Goal: Task Accomplishment & Management: Use online tool/utility

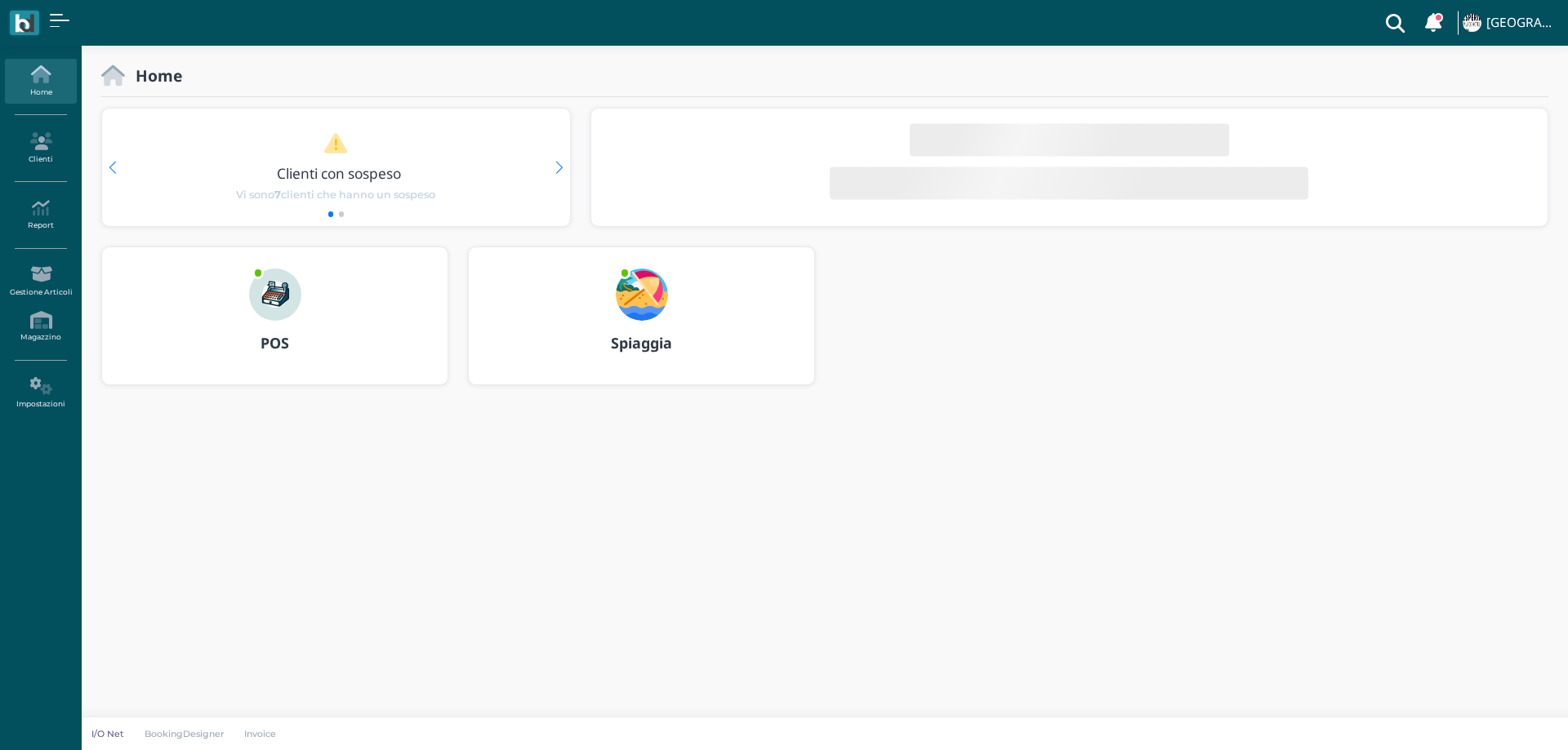
click at [635, 263] on div at bounding box center [641, 284] width 79 height 74
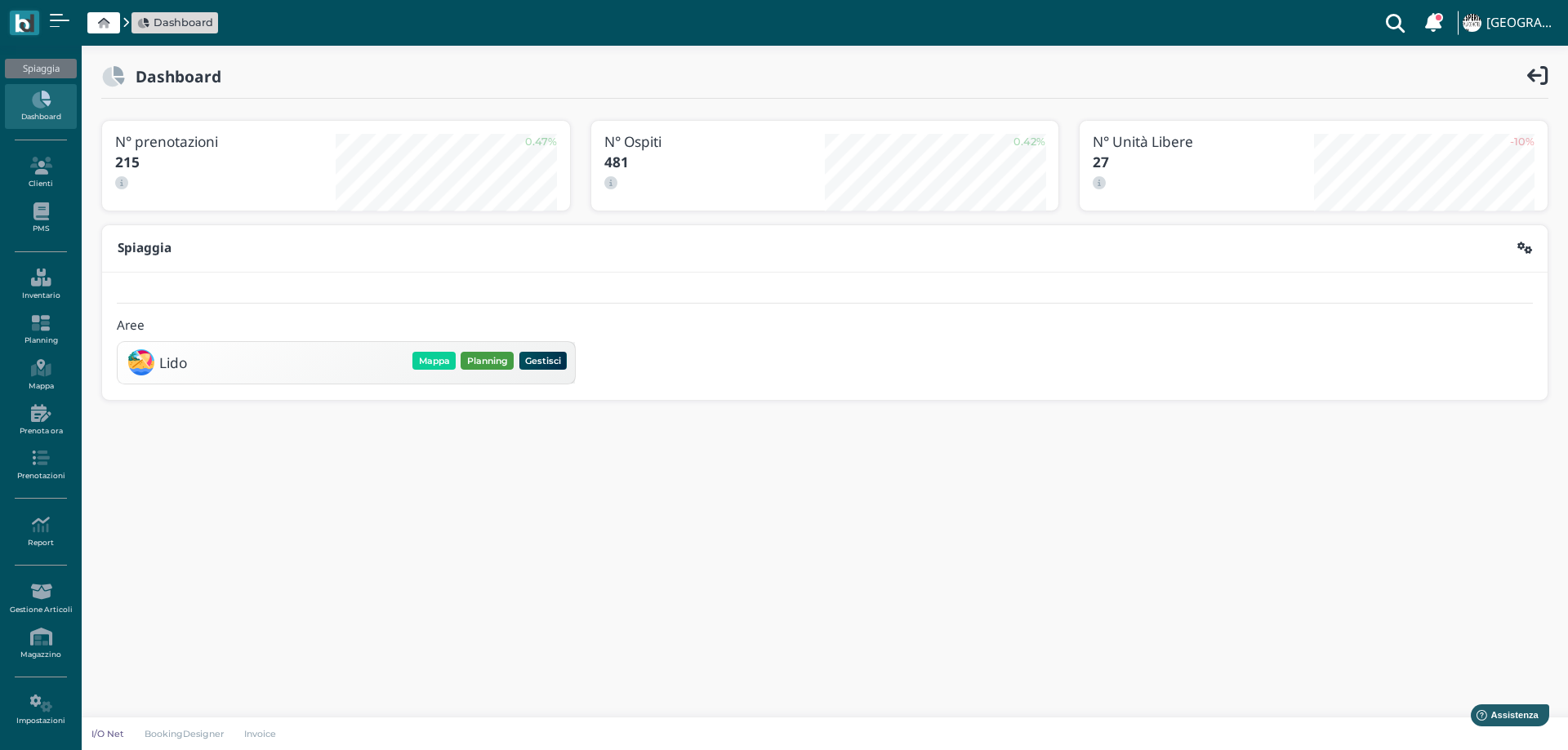
click at [480, 362] on button "Planning" at bounding box center [487, 361] width 53 height 18
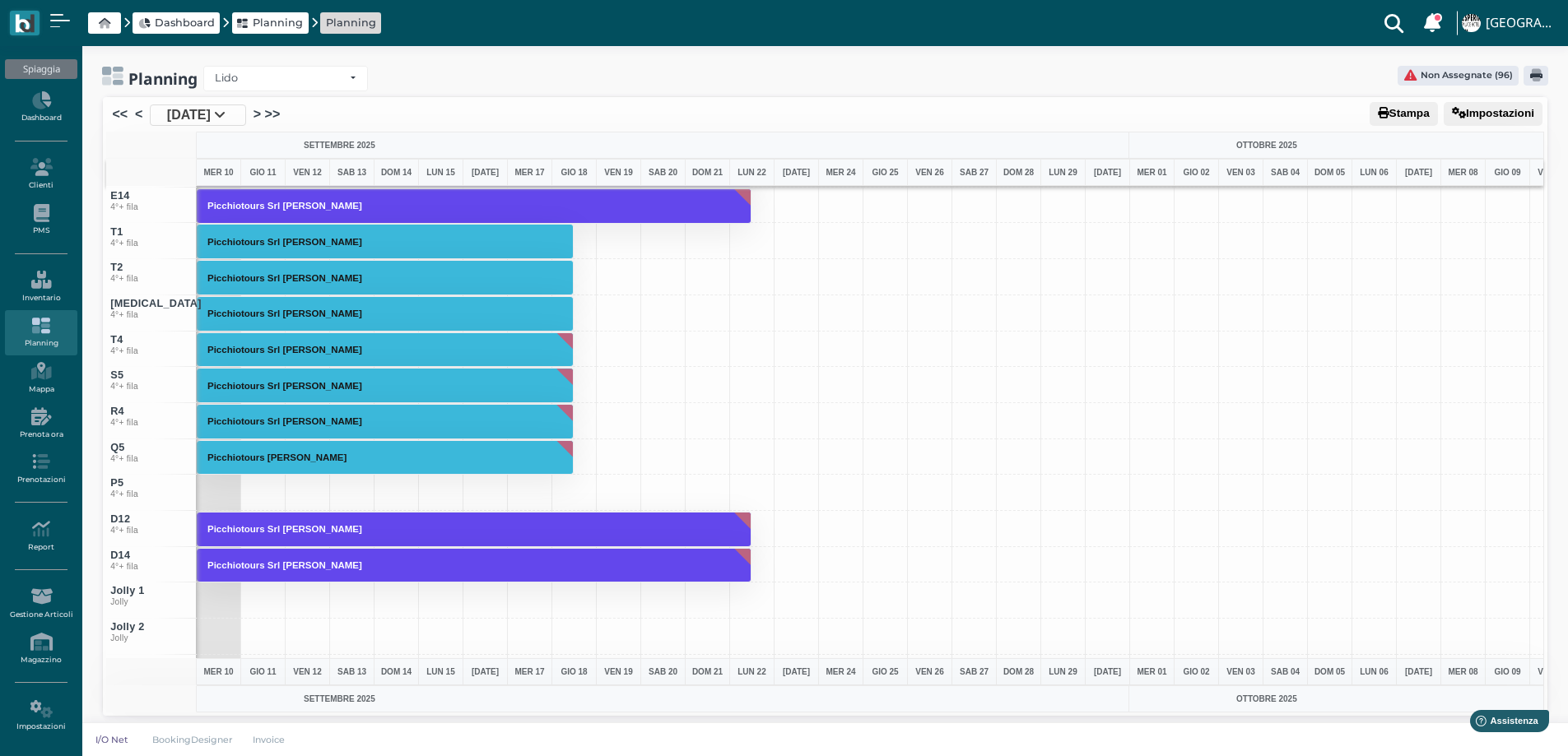
scroll to position [6287, 0]
